Goal: Information Seeking & Learning: Learn about a topic

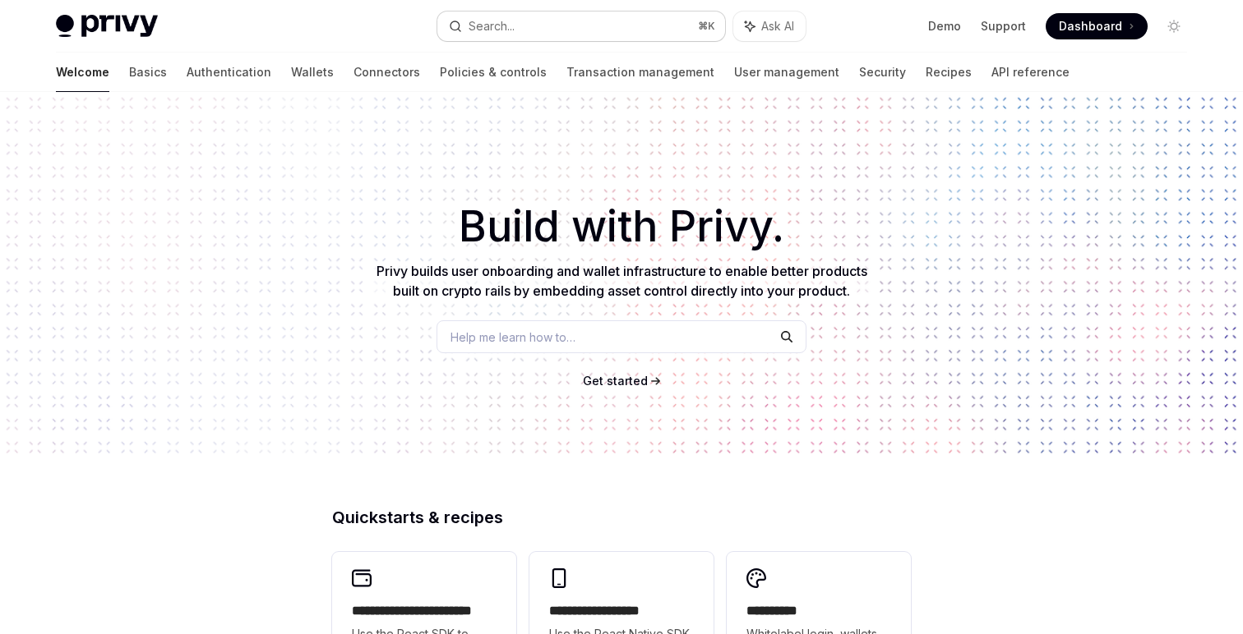
click at [494, 35] on div "Search..." at bounding box center [491, 26] width 46 height 20
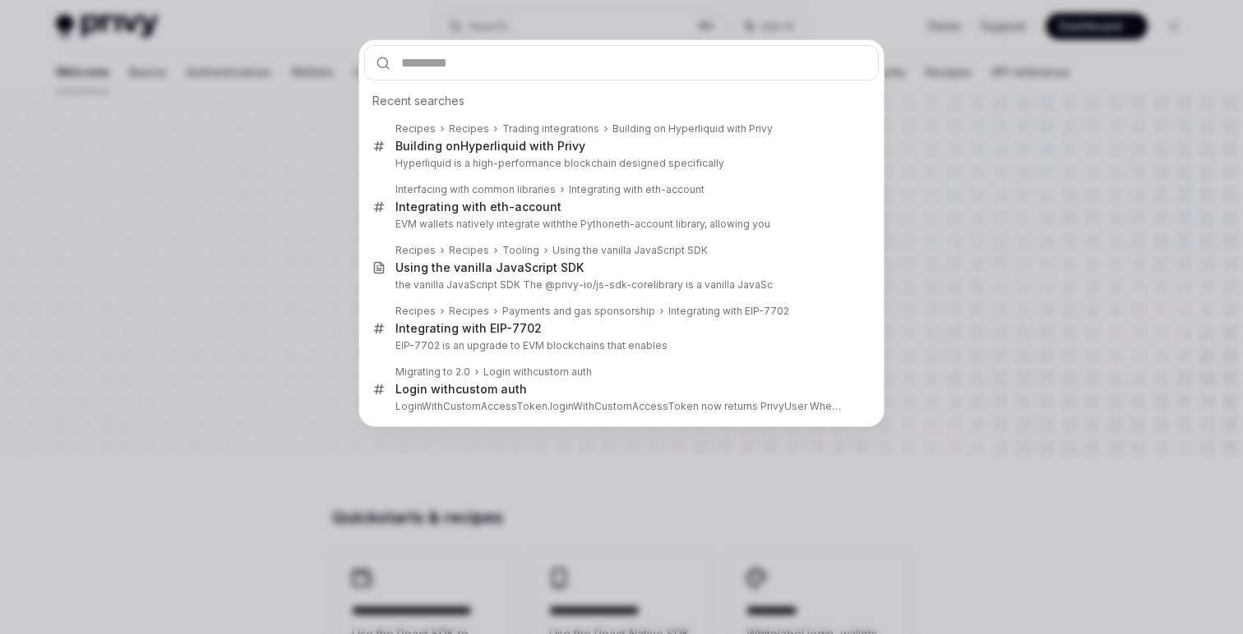
type input "*"
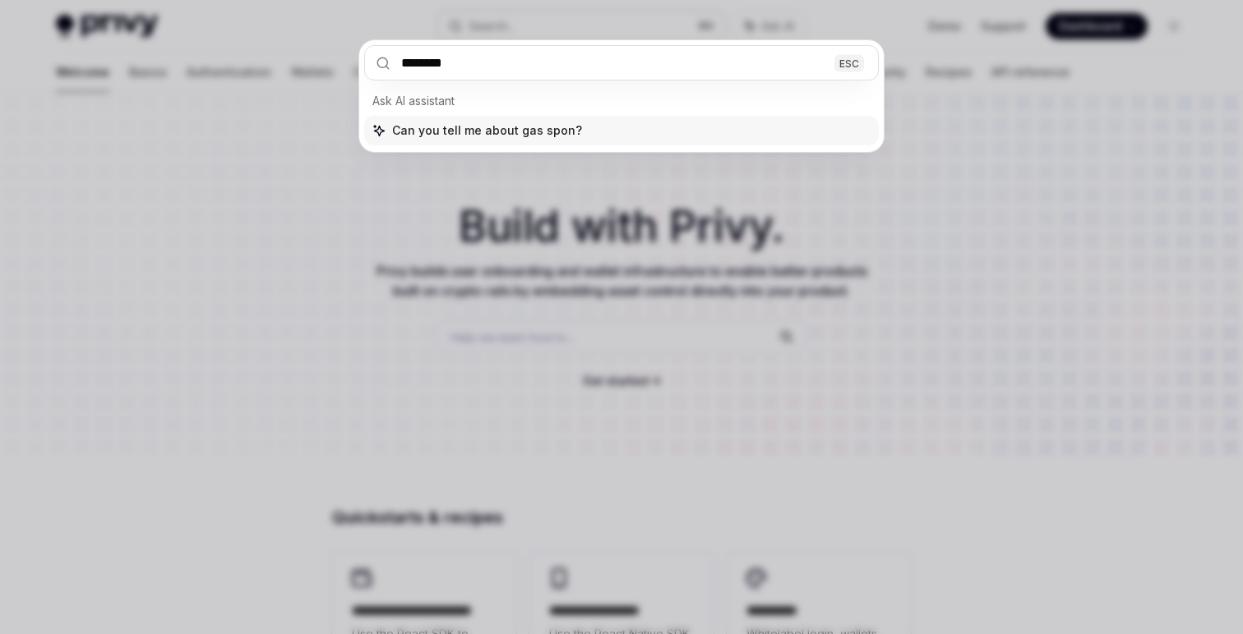
type input "*********"
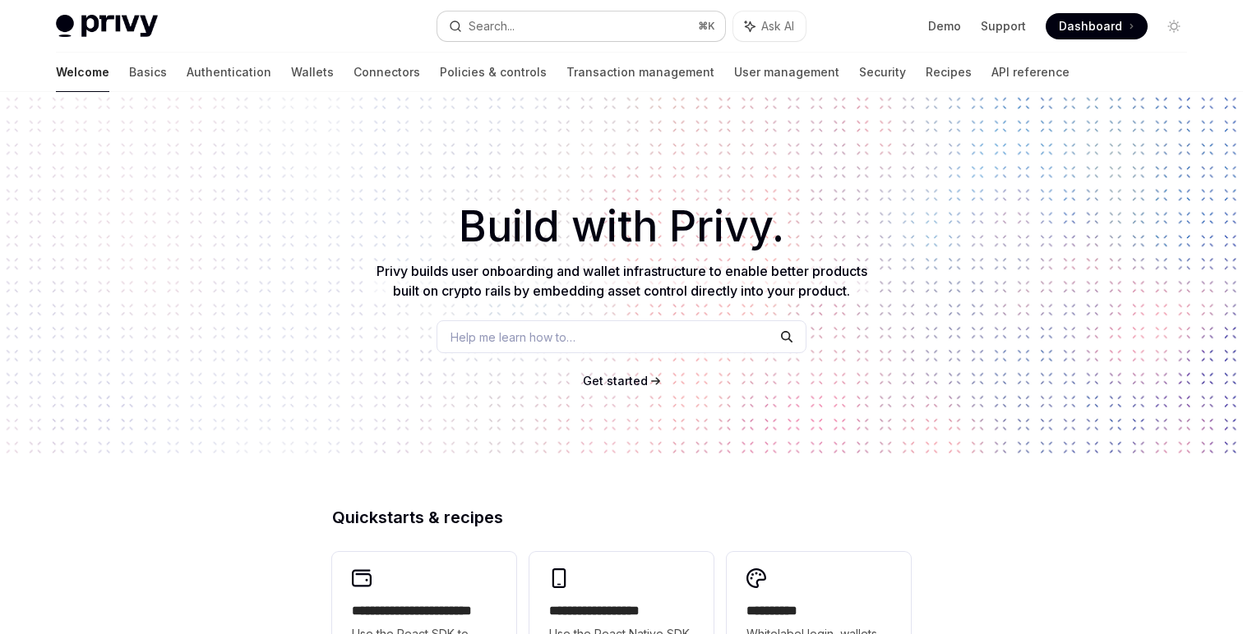
scroll to position [92, 0]
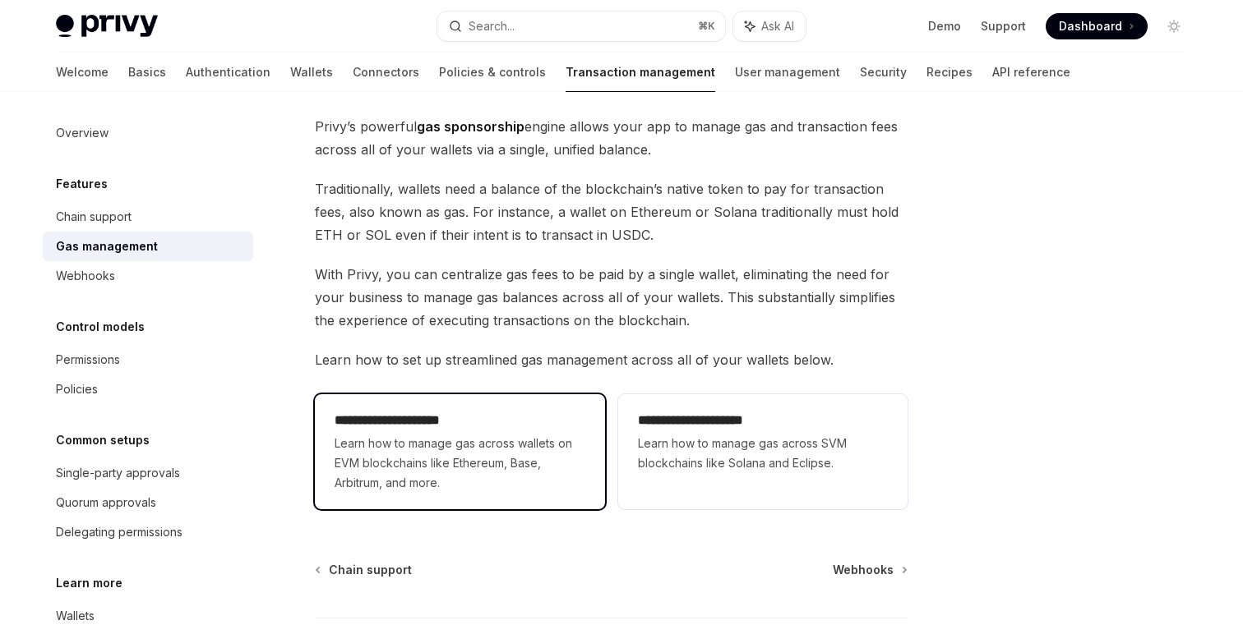
click at [560, 449] on span "Learn how to manage gas across wallets on EVM blockchains like Ethereum, Base, …" at bounding box center [459, 463] width 250 height 59
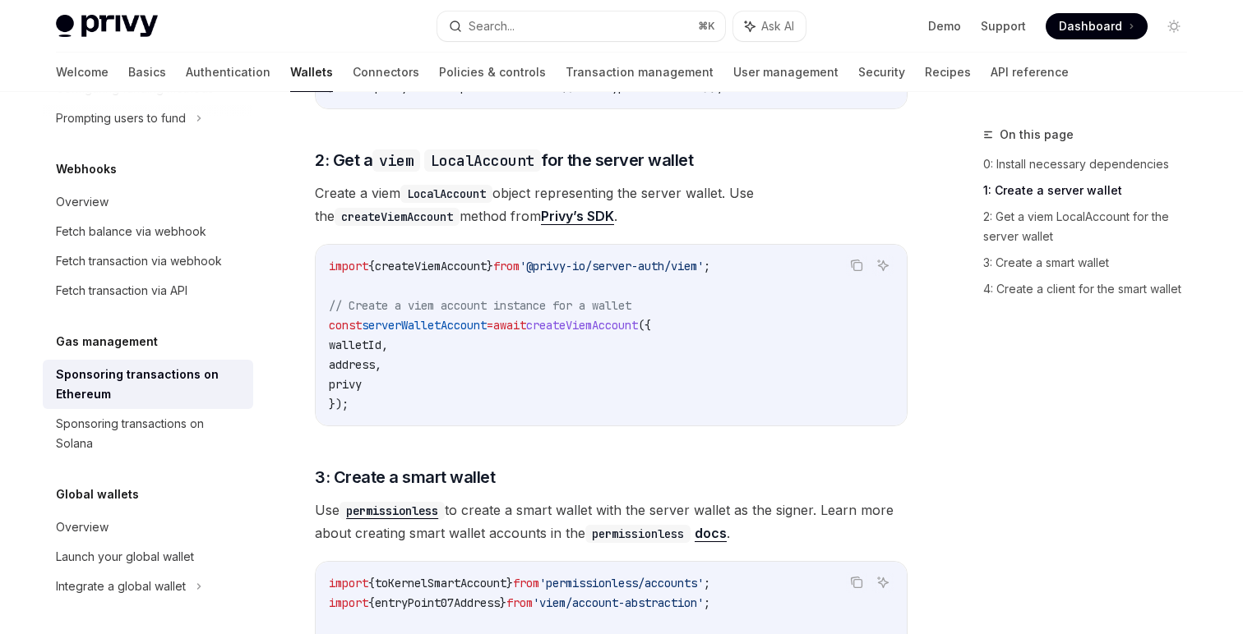
scroll to position [1026, 0]
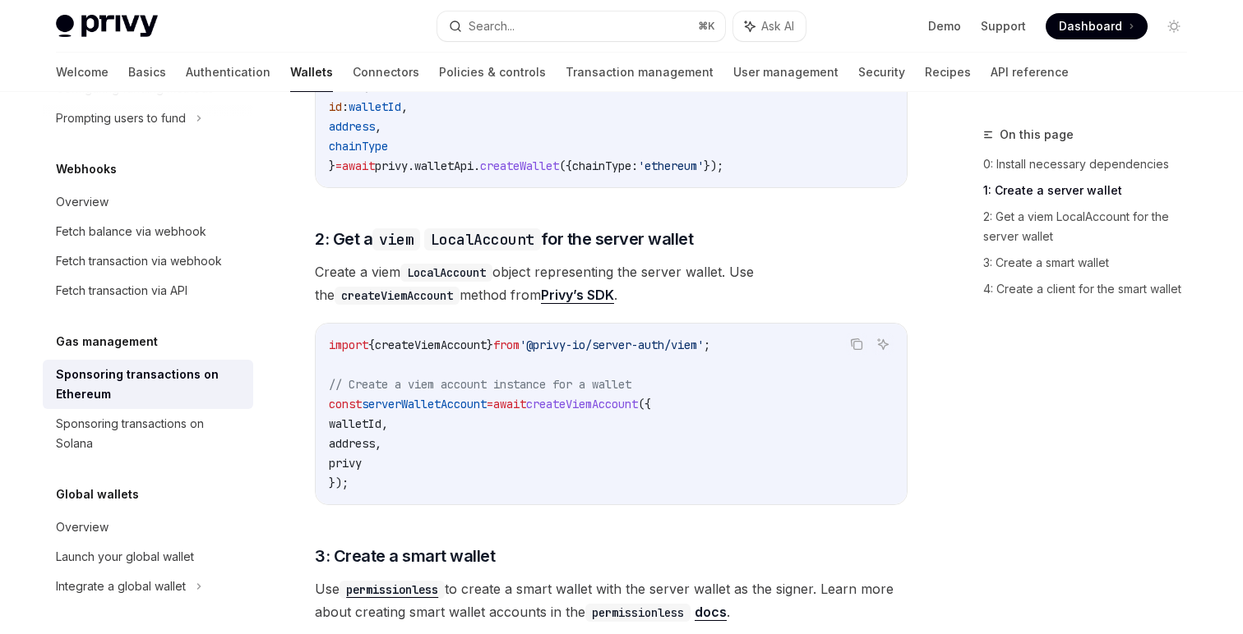
click at [422, 401] on code "import { createViemAccount } from '@privy-io/server-auth/viem' ; // Create a vi…" at bounding box center [611, 414] width 565 height 158
click at [477, 417] on code "import { createViemAccount } from '@privy-io/server-auth/viem' ; // Create a vi…" at bounding box center [611, 414] width 565 height 158
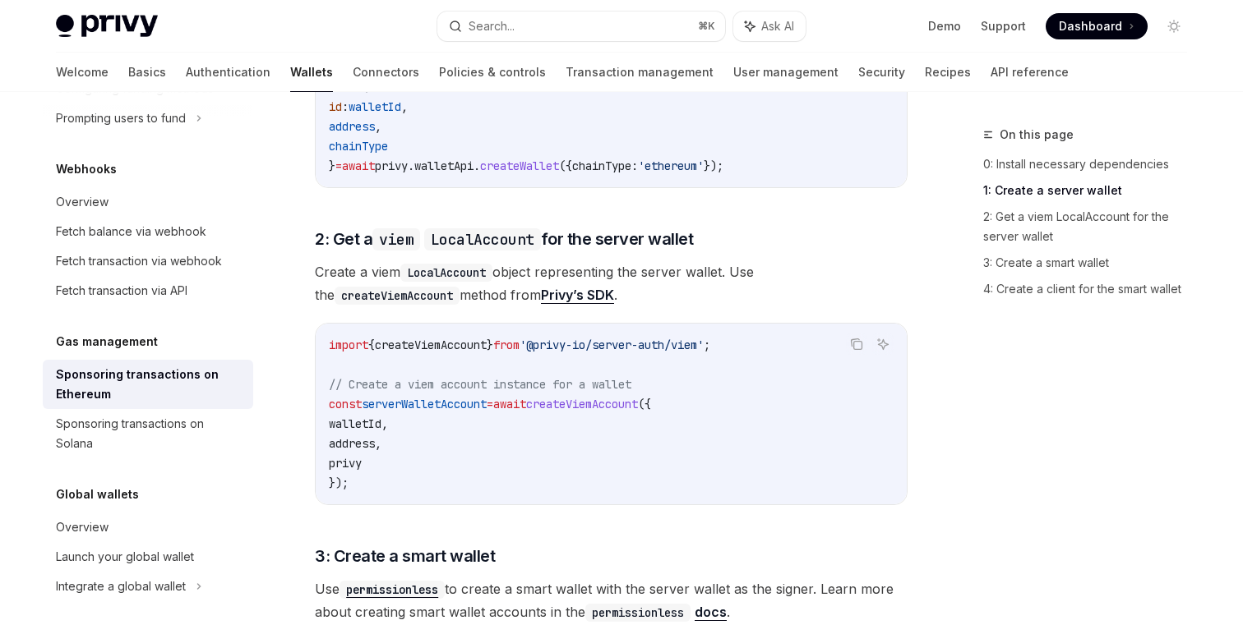
click at [455, 397] on span "serverWalletAccount" at bounding box center [424, 404] width 125 height 15
click at [435, 397] on span "serverWalletAccount" at bounding box center [424, 404] width 125 height 15
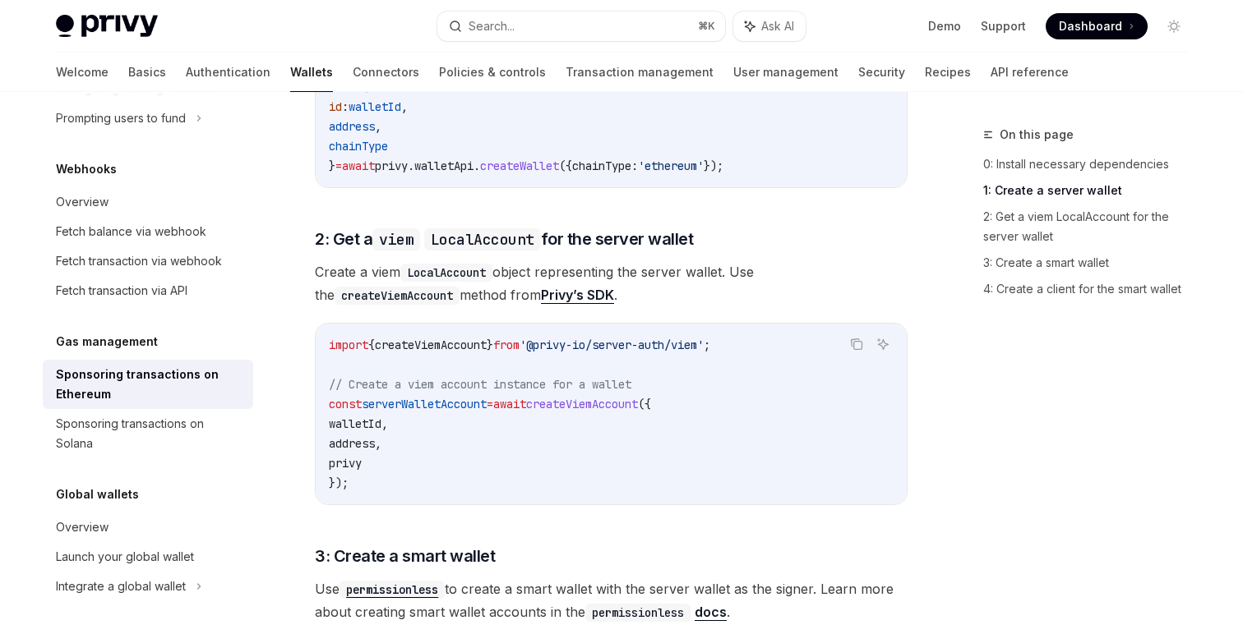
click at [435, 397] on span "serverWalletAccount" at bounding box center [424, 404] width 125 height 15
click at [638, 397] on span "createViemAccount" at bounding box center [582, 404] width 112 height 15
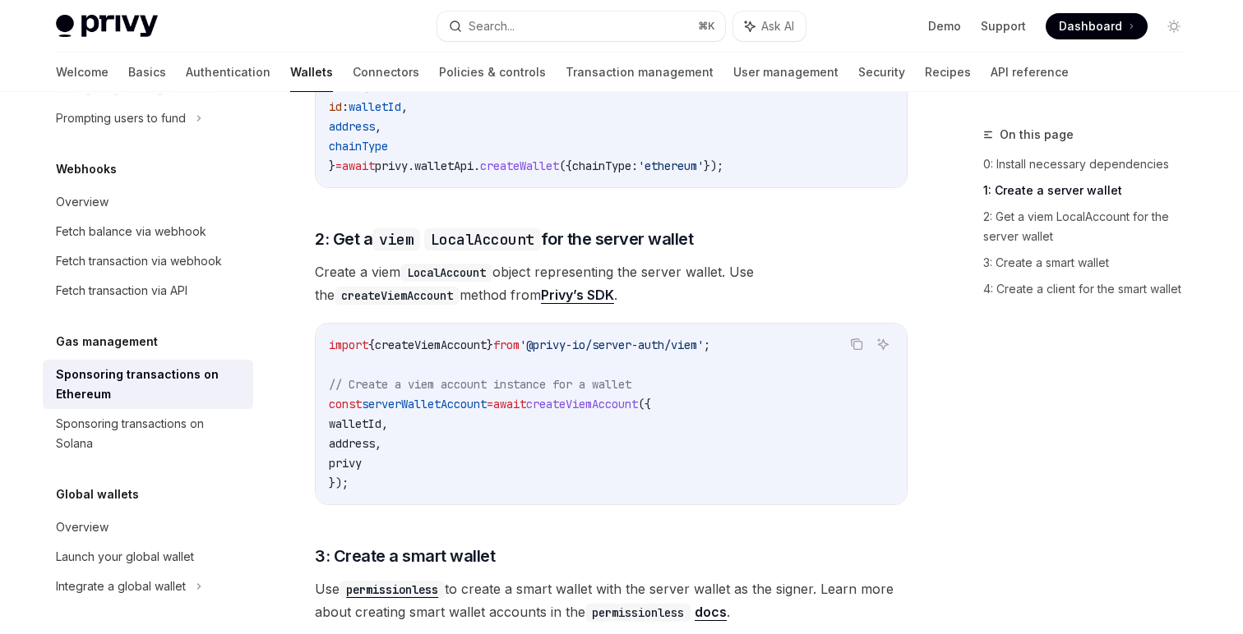
click at [643, 414] on code "import { createViemAccount } from '@privy-io/server-auth/viem' ; // Create a vi…" at bounding box center [611, 414] width 565 height 158
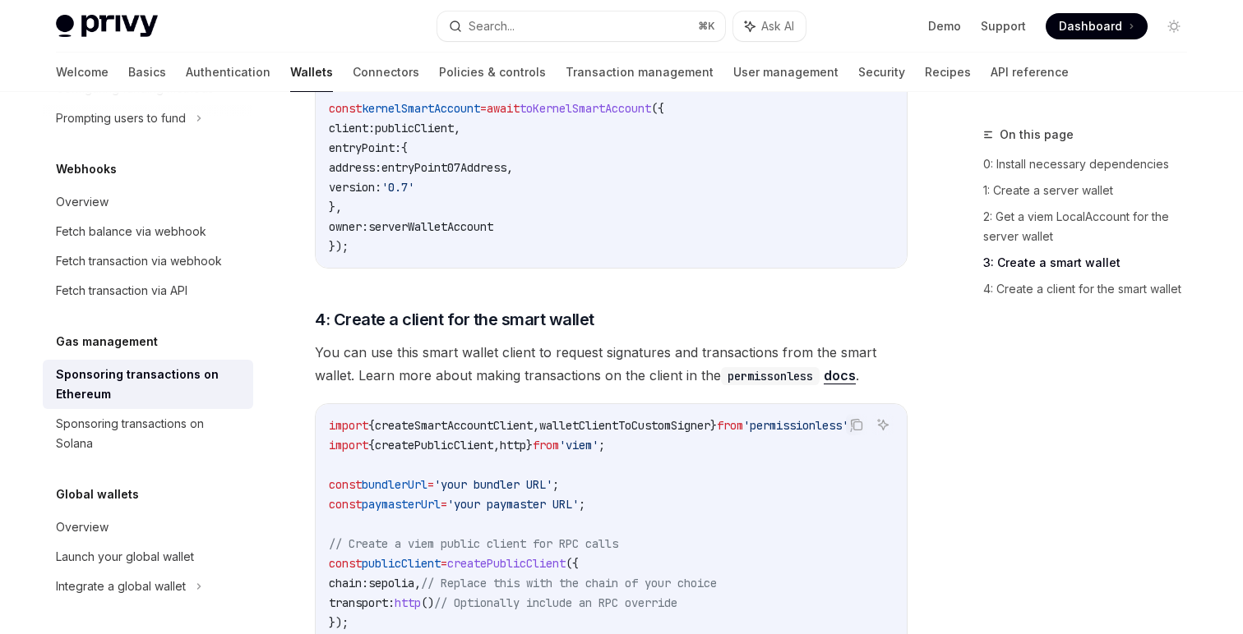
scroll to position [2124, 0]
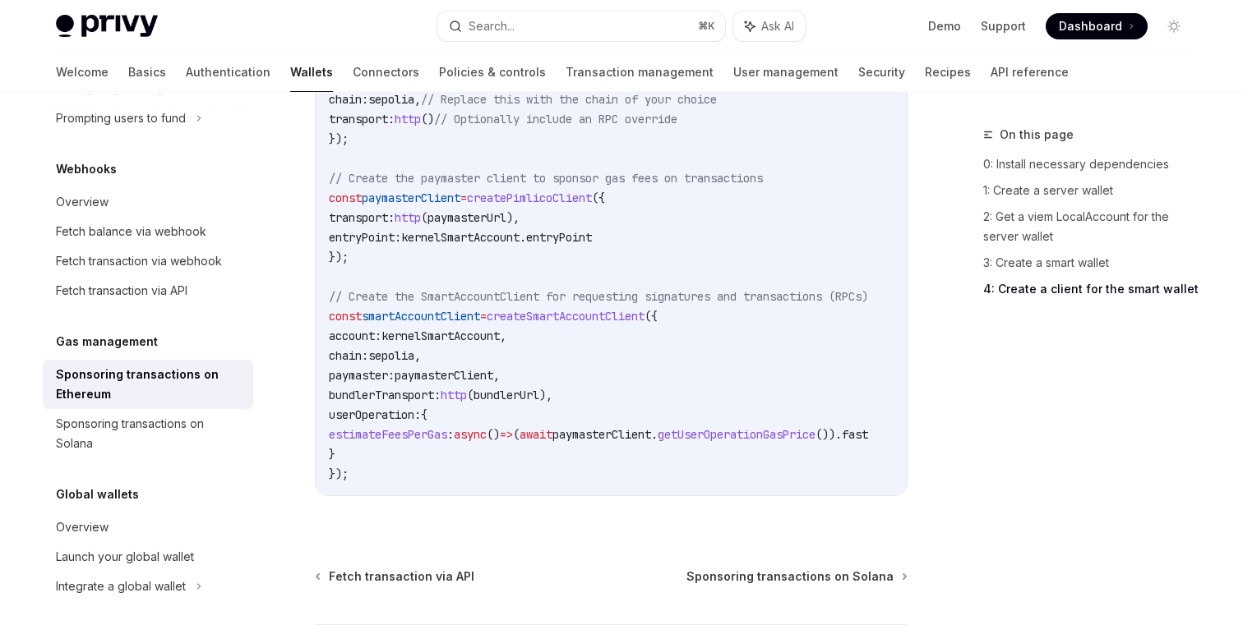
click at [643, 414] on code "import { createSmartAccountClient , walletClientToCustomSigner } from 'permissi…" at bounding box center [618, 208] width 579 height 552
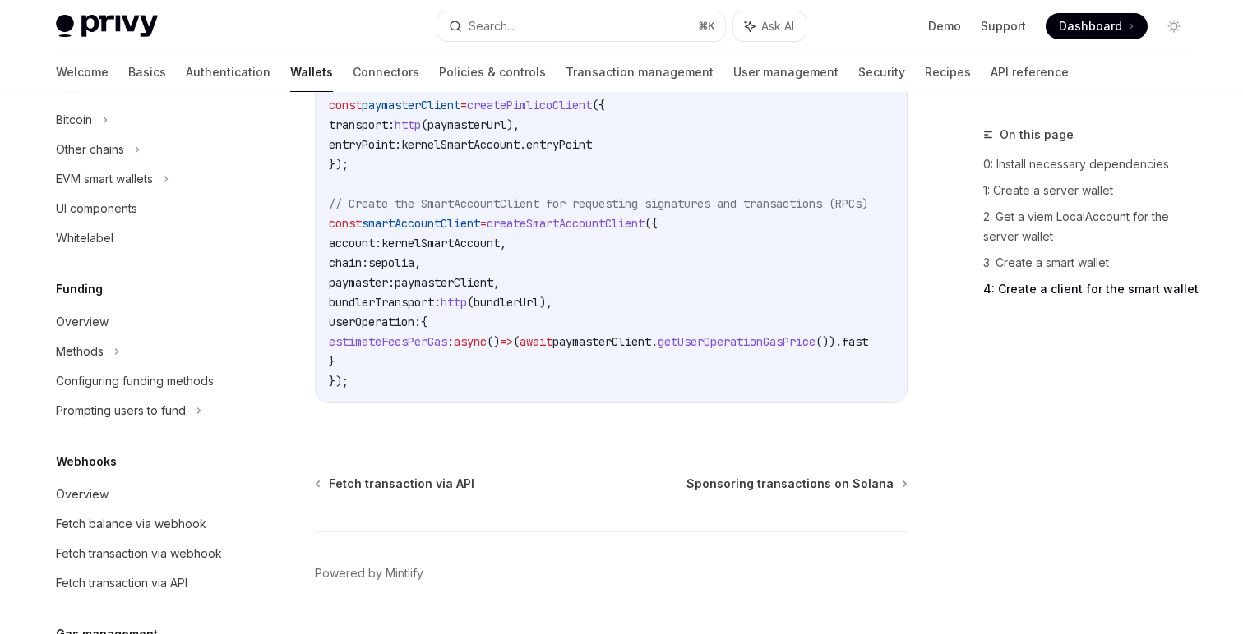
scroll to position [481, 0]
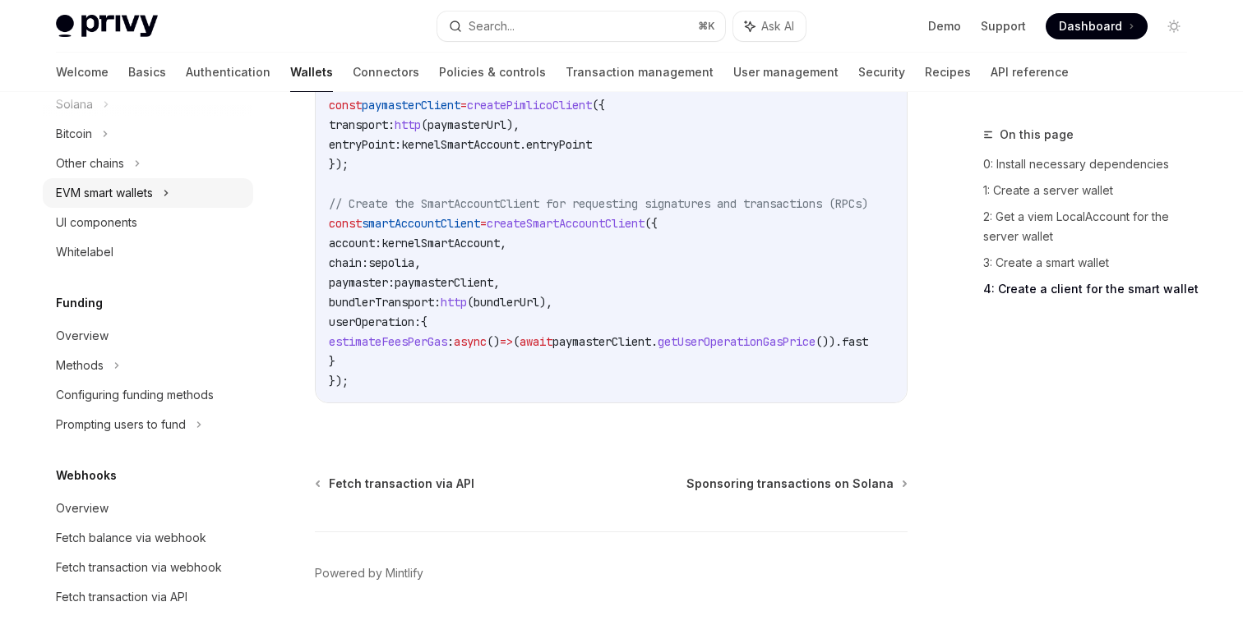
click at [128, 200] on div "EVM smart wallets" at bounding box center [104, 193] width 97 height 20
type textarea "*"
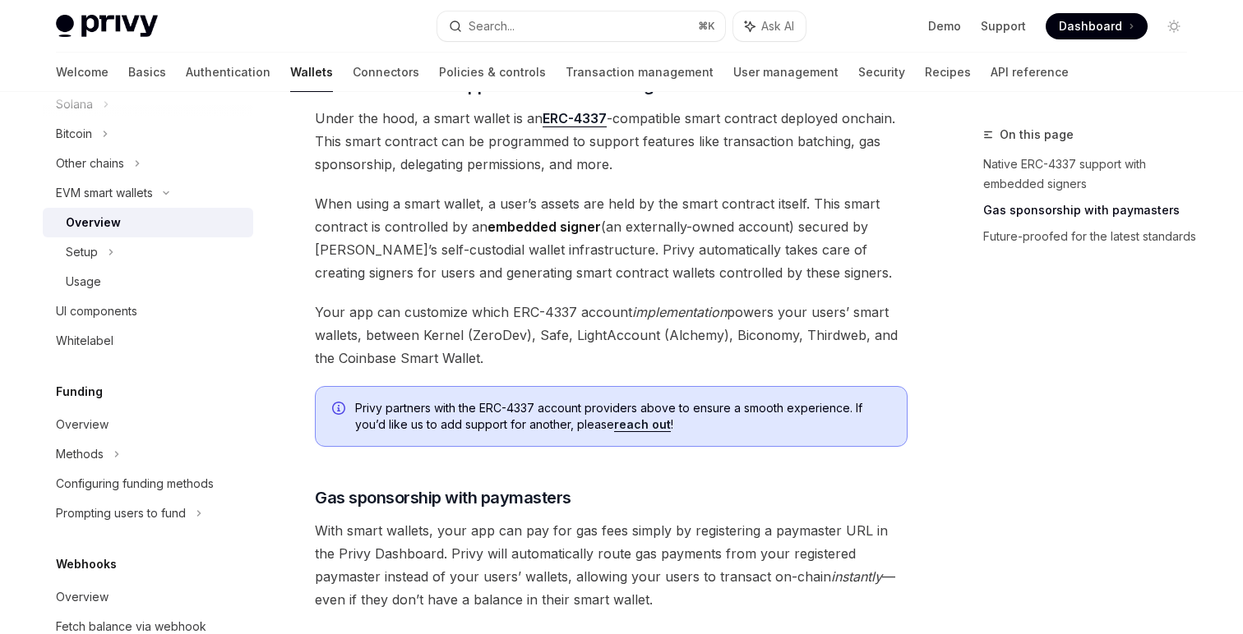
scroll to position [961, 0]
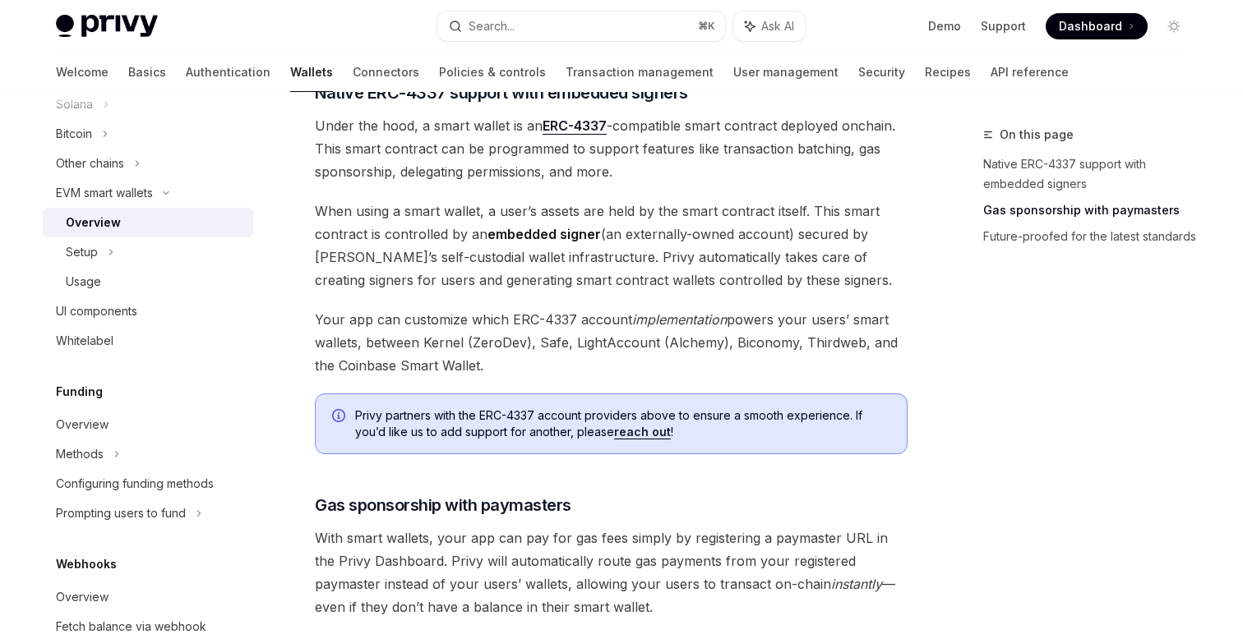
click at [597, 203] on span "When using a smart wallet, a user’s assets are held by the smart contract itsel…" at bounding box center [611, 246] width 593 height 92
